Goal: Task Accomplishment & Management: Complete application form

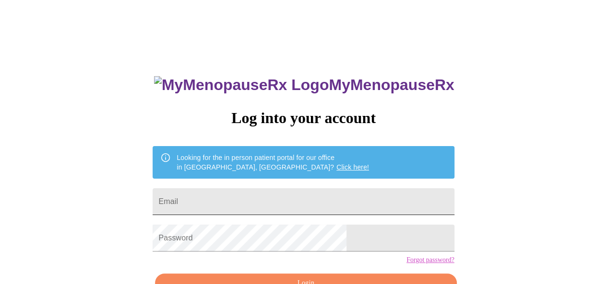
click at [270, 204] on input "Email" at bounding box center [303, 201] width 301 height 27
type input "megan_leddy@yahoo.com"
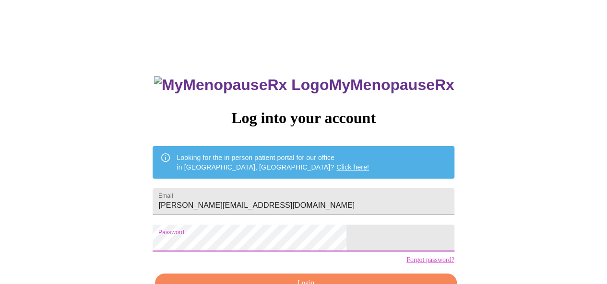
scroll to position [58, 0]
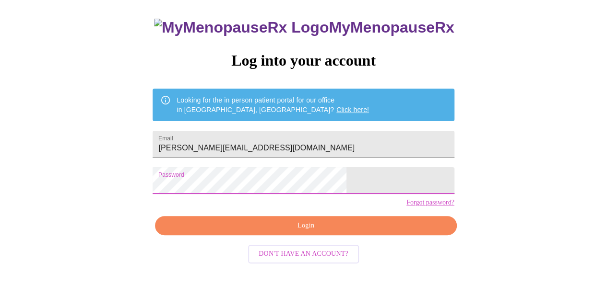
click at [322, 232] on span "Login" at bounding box center [305, 226] width 279 height 12
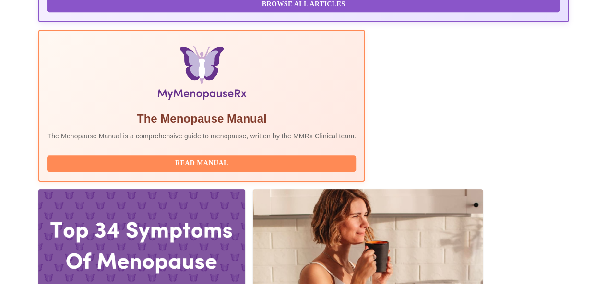
scroll to position [317, 0]
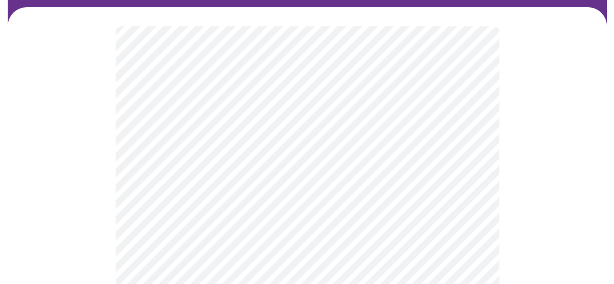
scroll to position [77, 0]
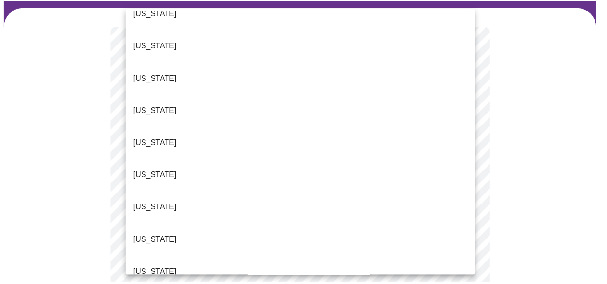
scroll to position [146, 0]
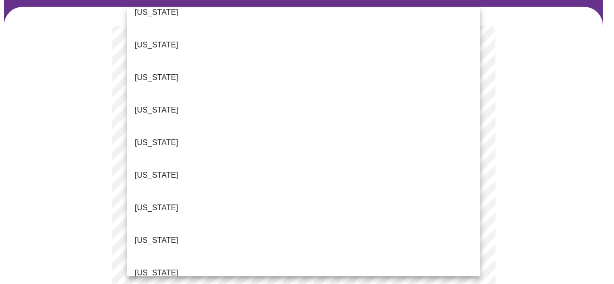
click at [340, 257] on li "Illinois" at bounding box center [303, 273] width 353 height 33
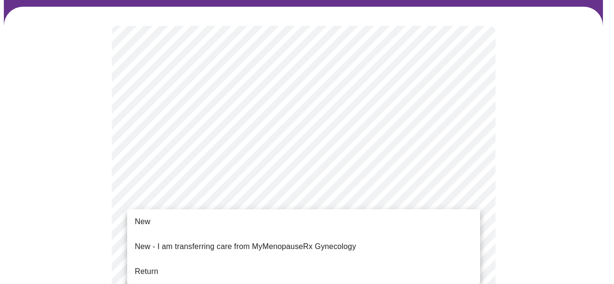
click at [339, 263] on li "Return" at bounding box center [303, 271] width 353 height 17
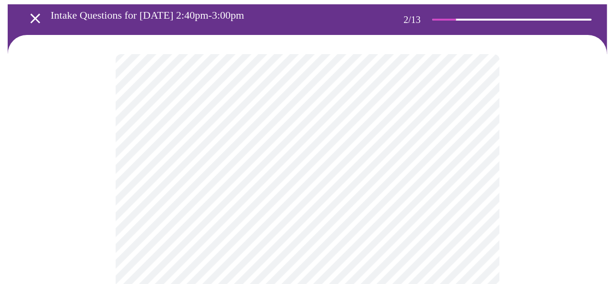
scroll to position [56, 0]
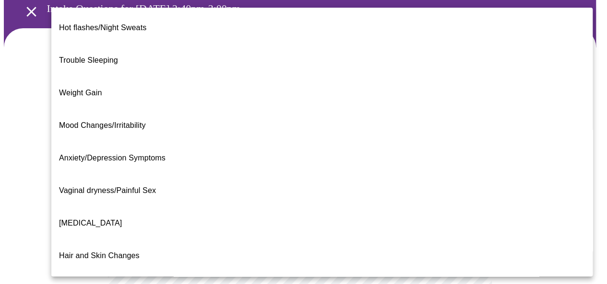
click at [411, 155] on body "MyMenopauseRx Appointments Messaging Labs 1 Uploads Medications Community Refer…" at bounding box center [303, 242] width 599 height 589
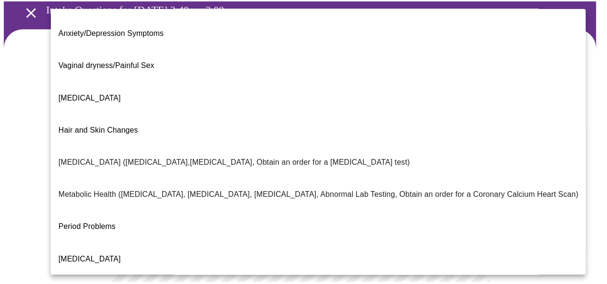
scroll to position [212, 0]
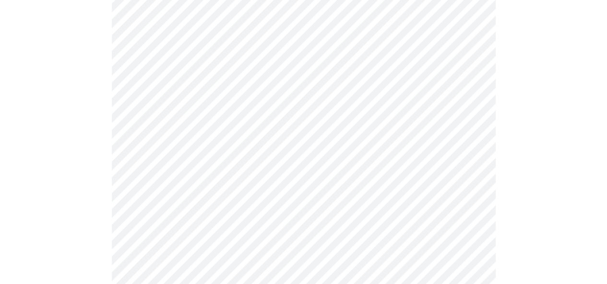
scroll to position [148, 0]
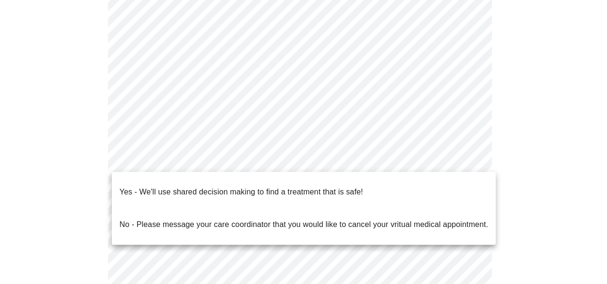
click at [300, 152] on body "MyMenopauseRx Appointments Messaging Labs 1 Uploads Medications Community Refer…" at bounding box center [303, 148] width 599 height 584
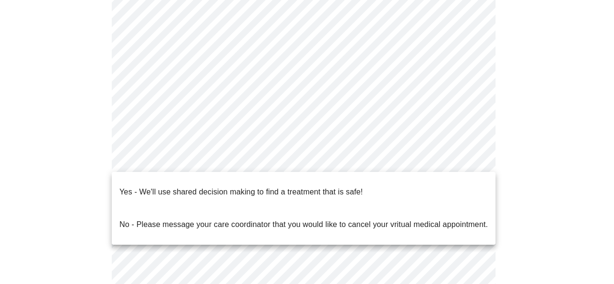
click at [353, 189] on p "Yes - We'll use shared decision making to find a treatment that is safe!" at bounding box center [240, 193] width 243 height 12
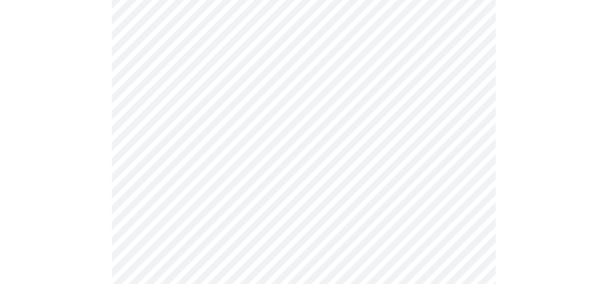
scroll to position [103, 0]
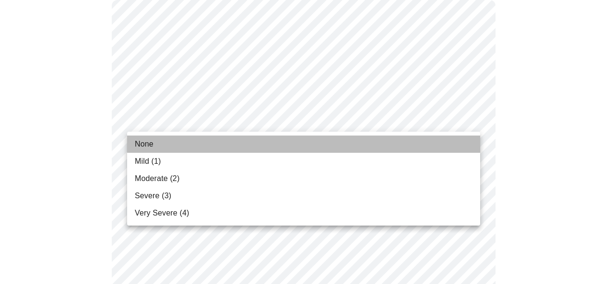
click at [409, 137] on li "None" at bounding box center [303, 144] width 353 height 17
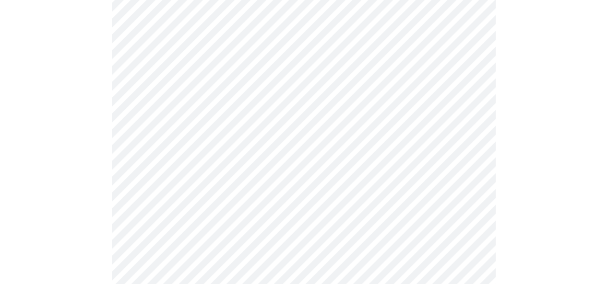
scroll to position [212, 0]
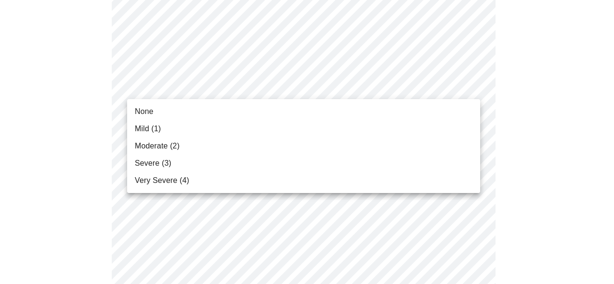
click at [378, 110] on li "None" at bounding box center [303, 111] width 353 height 17
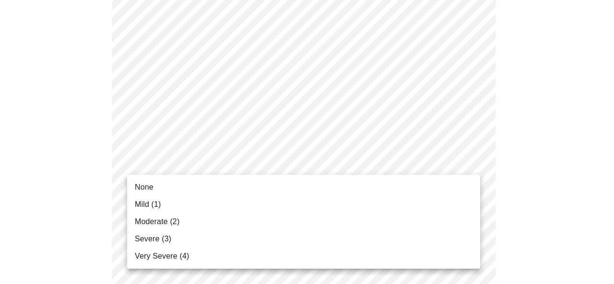
click at [352, 183] on li "None" at bounding box center [303, 187] width 353 height 17
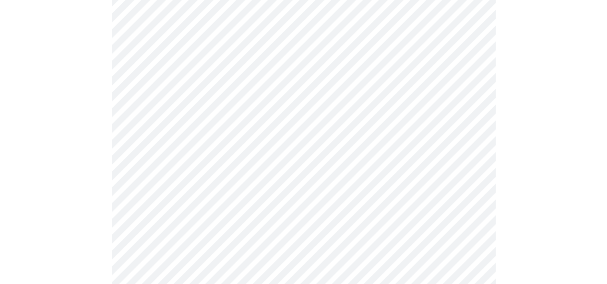
scroll to position [280, 0]
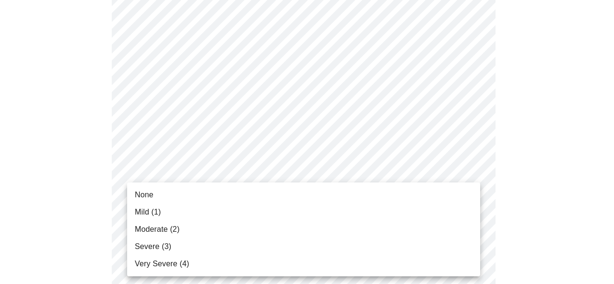
click at [313, 190] on li "None" at bounding box center [303, 195] width 353 height 17
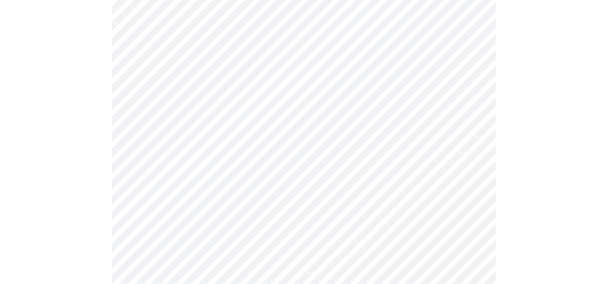
scroll to position [351, 0]
click at [311, 163] on body "MyMenopauseRx Appointments Messaging Labs 1 Uploads Medications Community Refer…" at bounding box center [303, 270] width 599 height 1235
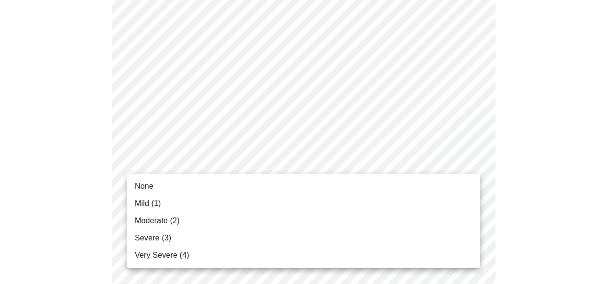
click at [304, 185] on li "None" at bounding box center [303, 186] width 353 height 17
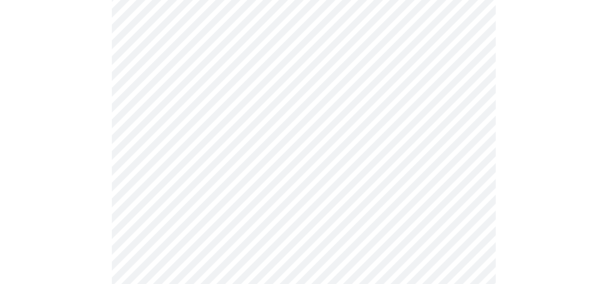
scroll to position [411, 0]
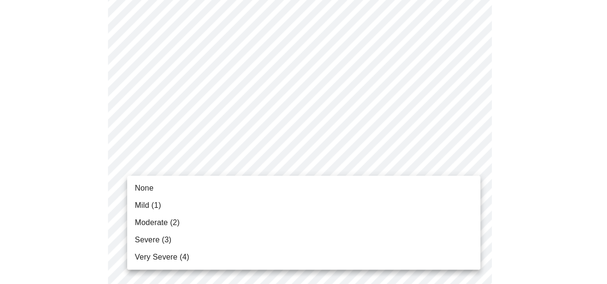
click at [302, 165] on body "MyMenopauseRx Appointments Messaging Labs 1 Uploads Medications Community Refer…" at bounding box center [303, 204] width 599 height 1222
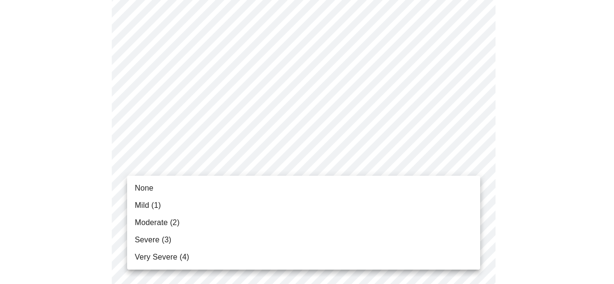
click at [291, 181] on li "None" at bounding box center [303, 188] width 353 height 17
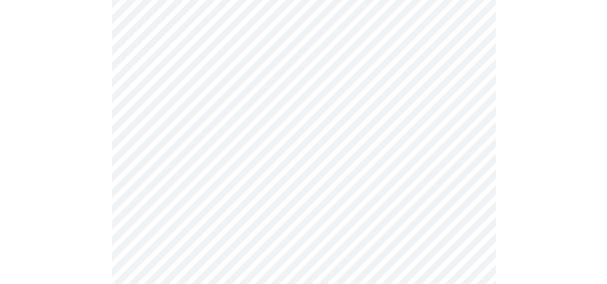
scroll to position [485, 0]
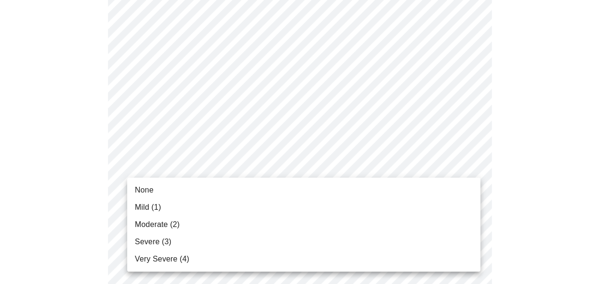
click at [292, 164] on body "MyMenopauseRx Appointments Messaging Labs 1 Uploads Medications Community Refer…" at bounding box center [303, 123] width 599 height 1209
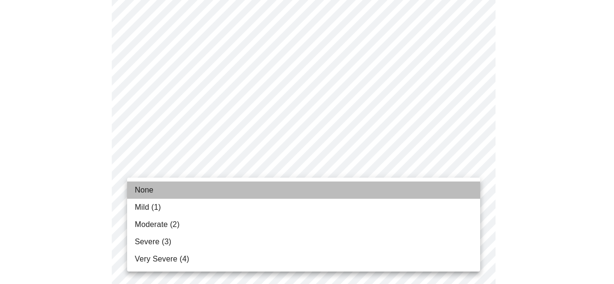
click at [282, 183] on li "None" at bounding box center [303, 190] width 353 height 17
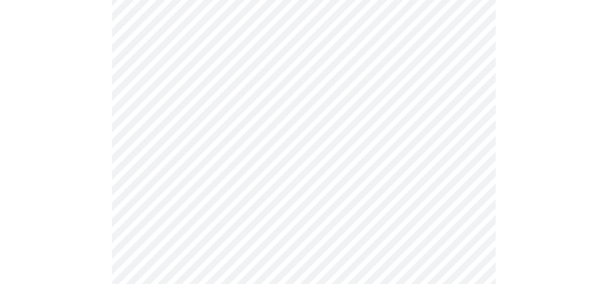
scroll to position [566, 0]
click at [274, 159] on body "MyMenopauseRx Appointments Messaging Labs 1 Uploads Medications Community Refer…" at bounding box center [303, 35] width 599 height 1195
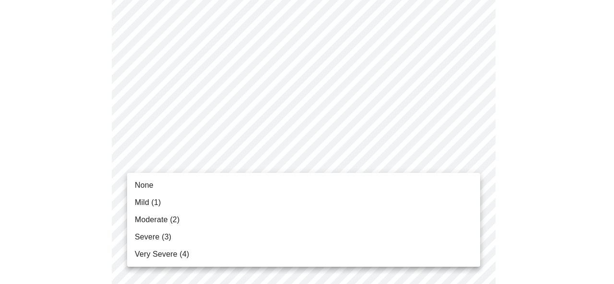
click at [261, 188] on li "None" at bounding box center [303, 185] width 353 height 17
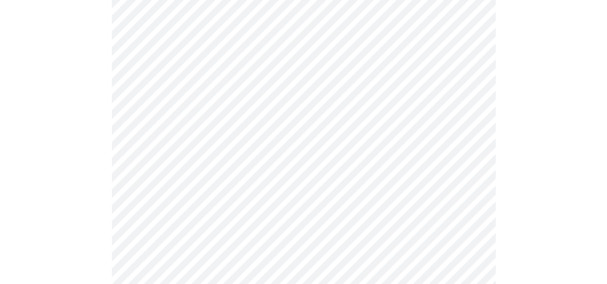
scroll to position [658, 0]
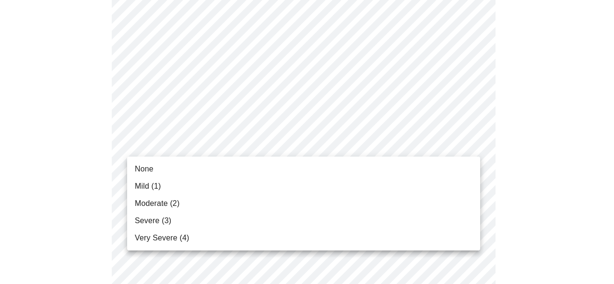
click at [250, 168] on li "None" at bounding box center [303, 169] width 353 height 17
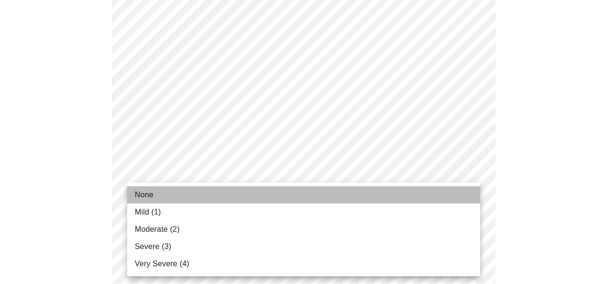
click at [235, 191] on li "None" at bounding box center [303, 195] width 353 height 17
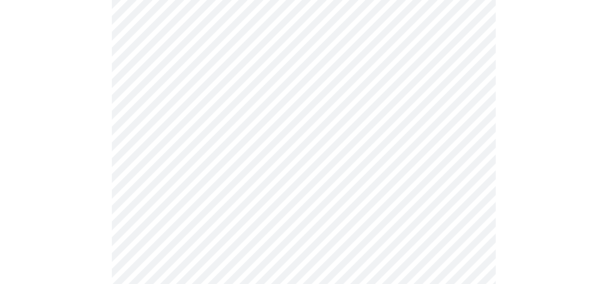
scroll to position [797, 0]
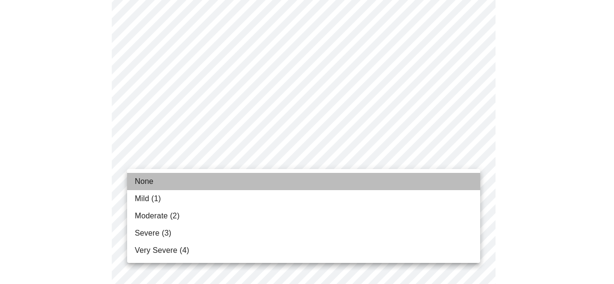
click at [217, 173] on li "None" at bounding box center [303, 181] width 353 height 17
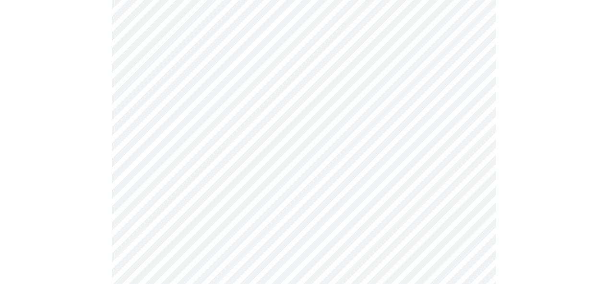
scroll to position [523, 0]
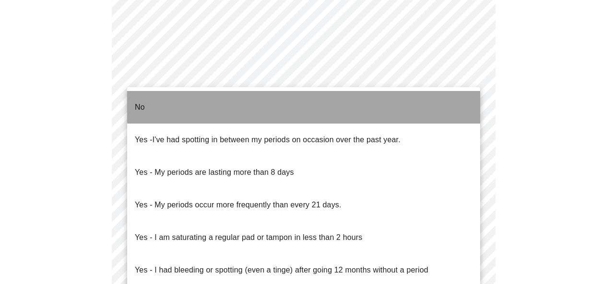
click at [310, 103] on li "No" at bounding box center [303, 107] width 353 height 33
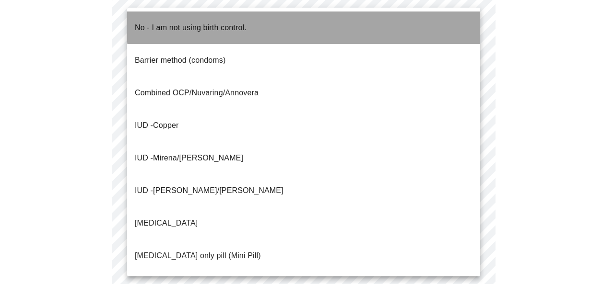
click at [311, 19] on li "No - I am not using birth control." at bounding box center [303, 28] width 353 height 33
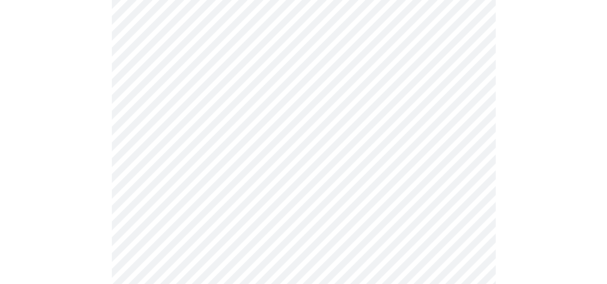
scroll to position [577, 0]
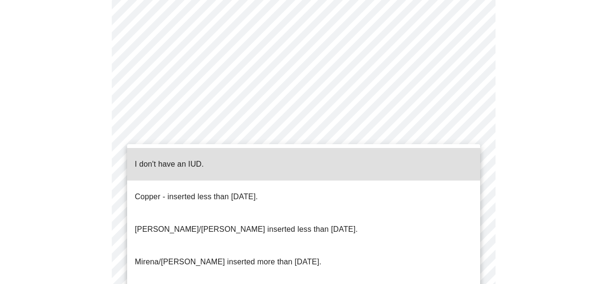
click at [261, 161] on li "I don't have an IUD." at bounding box center [303, 164] width 353 height 33
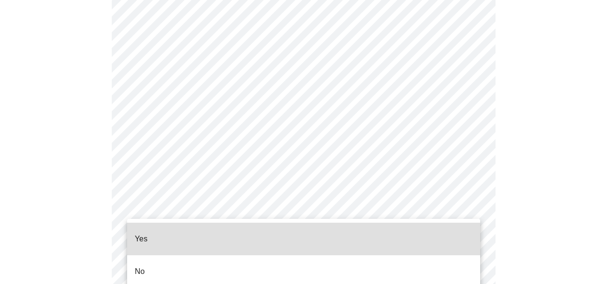
click at [245, 229] on li "Yes" at bounding box center [303, 239] width 353 height 33
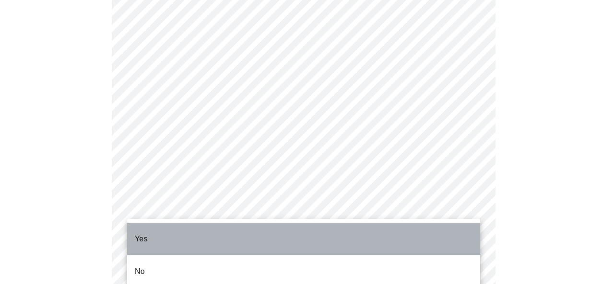
click at [245, 229] on li "Yes" at bounding box center [303, 239] width 353 height 33
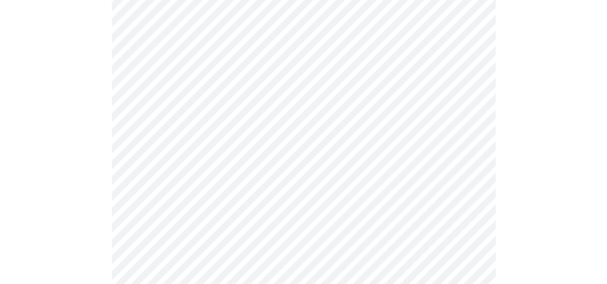
scroll to position [186, 0]
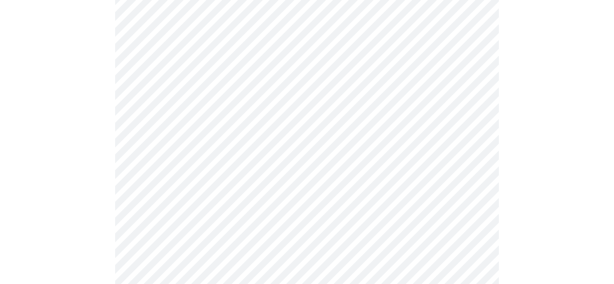
click at [420, 162] on body "MyMenopauseRx Appointments Messaging Labs 1 Uploads Medications Community Refer…" at bounding box center [307, 179] width 606 height 722
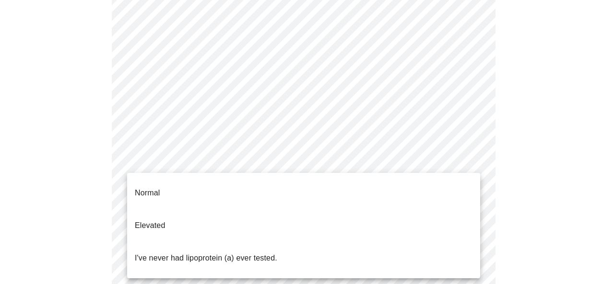
click at [405, 242] on li "I've never had lipoprotein (a) ever tested." at bounding box center [303, 258] width 353 height 33
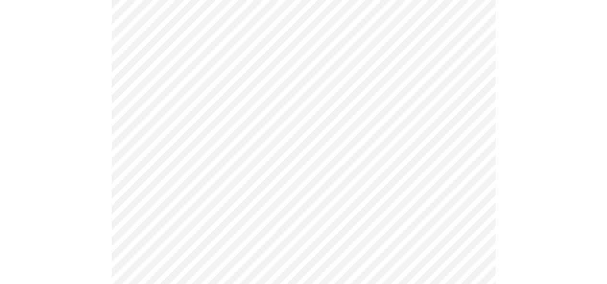
scroll to position [2541, 0]
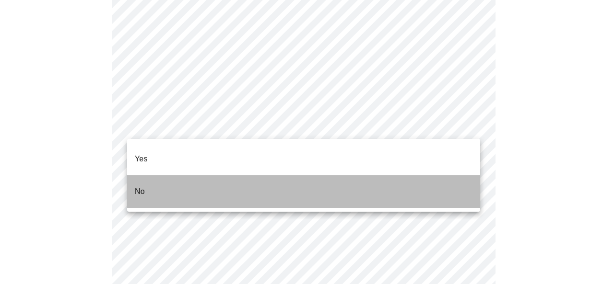
click at [347, 176] on li "No" at bounding box center [303, 192] width 353 height 33
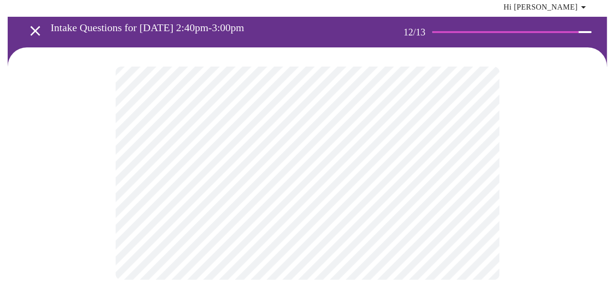
scroll to position [0, 0]
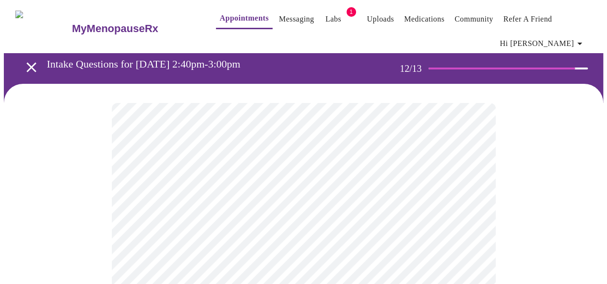
click at [277, 211] on body "MyMenopauseRx Appointments Messaging Labs 1 Uploads Medications Community Refer…" at bounding box center [303, 170] width 599 height 332
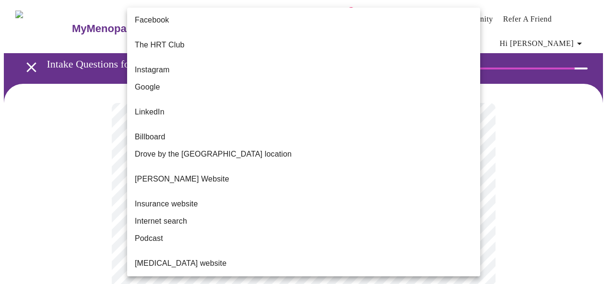
click at [230, 25] on li "Facebook" at bounding box center [303, 20] width 353 height 17
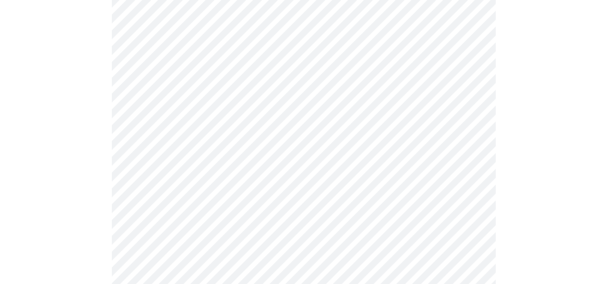
scroll to position [539, 0]
